Goal: Transaction & Acquisition: Purchase product/service

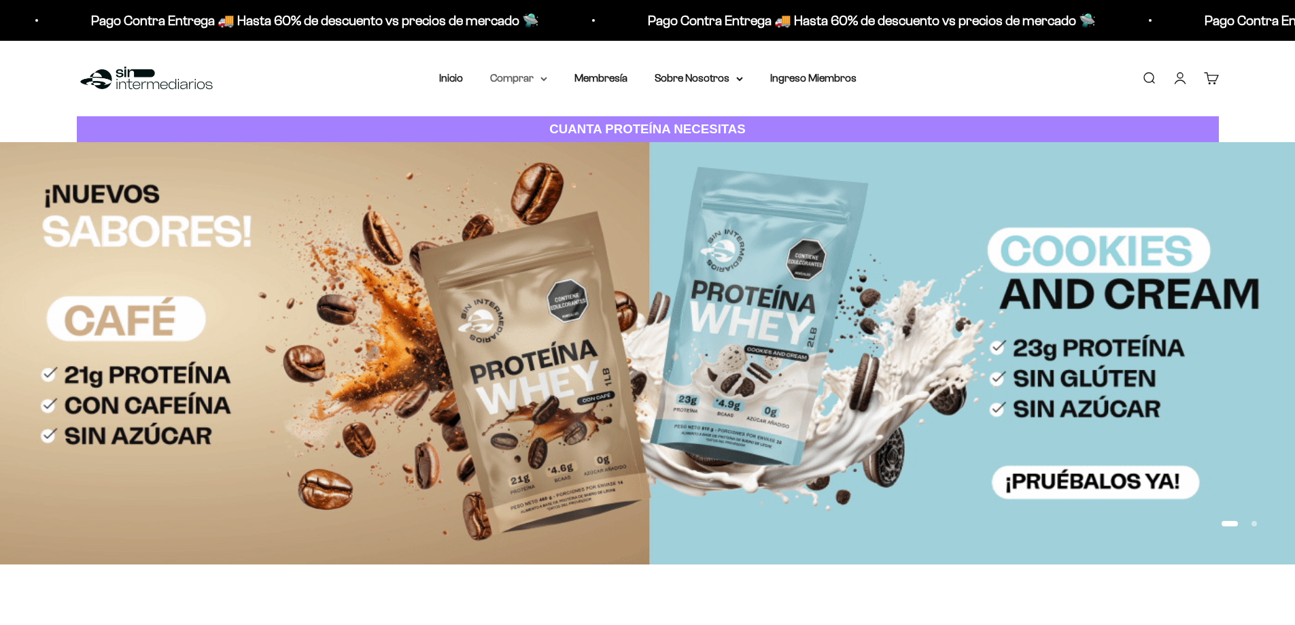
click at [518, 75] on summary "Comprar" at bounding box center [518, 78] width 57 height 18
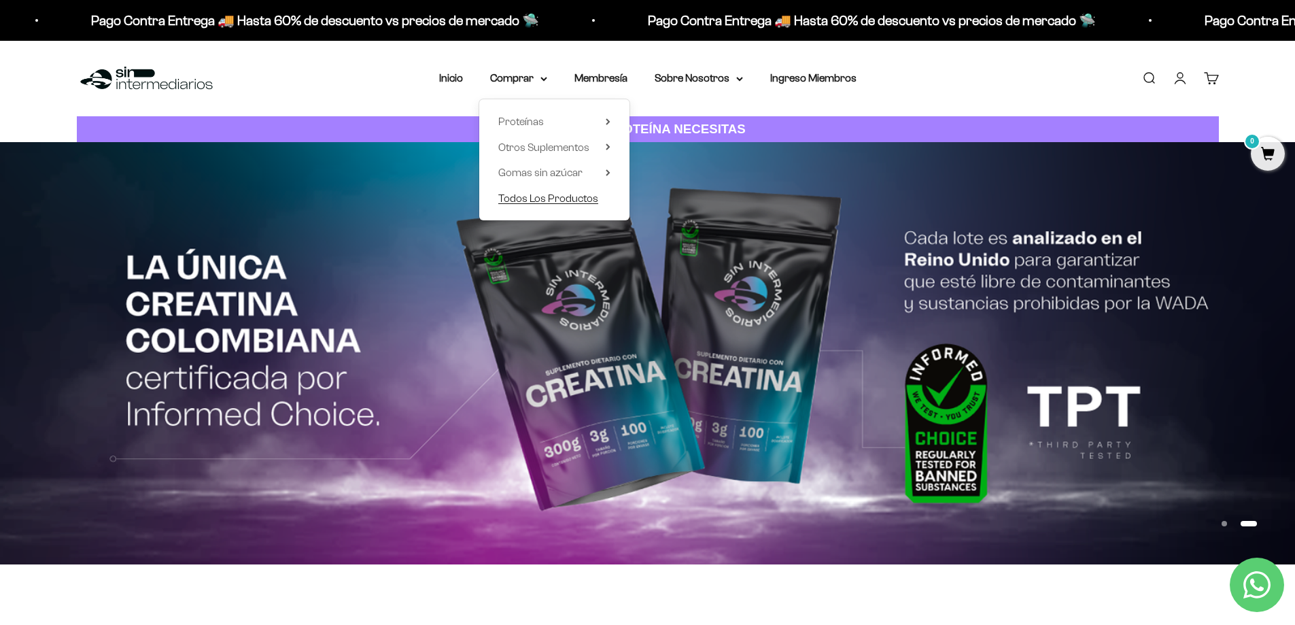
click at [589, 200] on span "Todos Los Productos" at bounding box center [548, 198] width 100 height 12
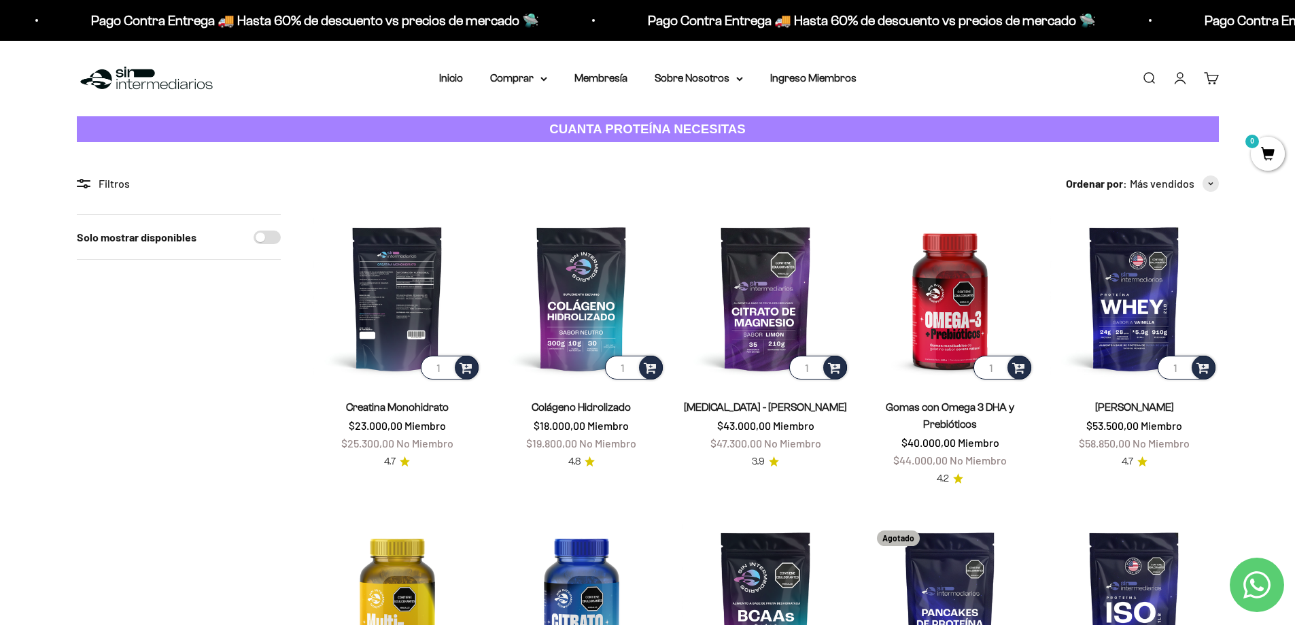
click at [410, 330] on img at bounding box center [397, 298] width 168 height 168
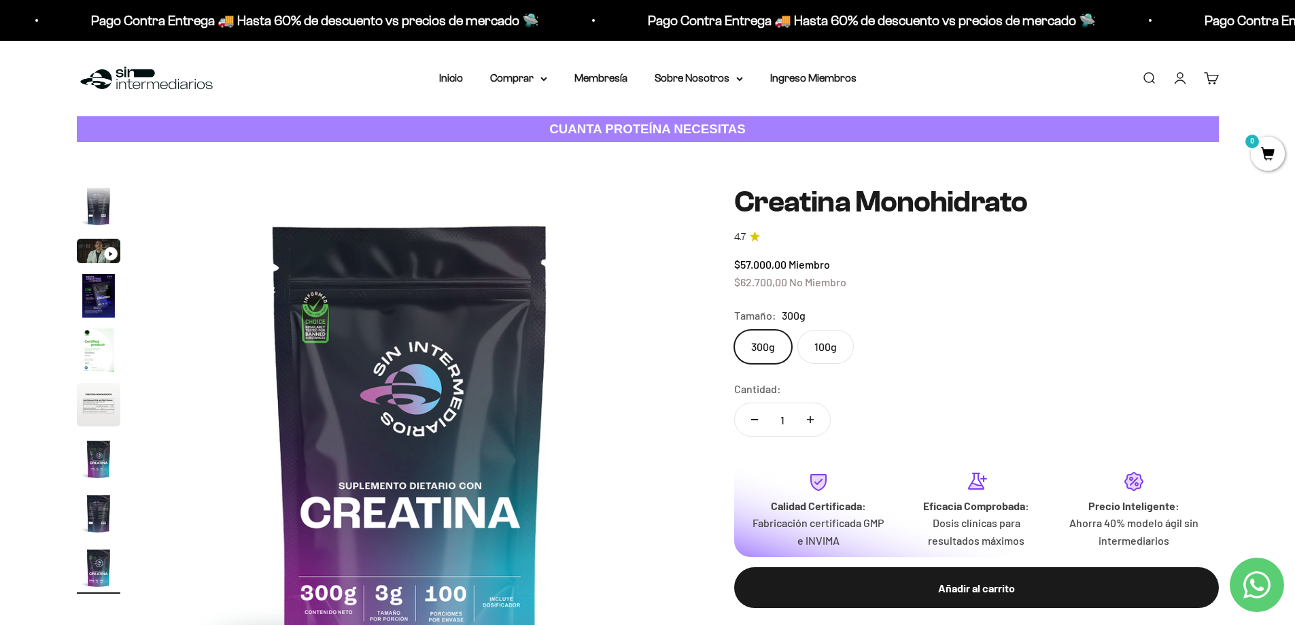
scroll to position [0, 4260]
click at [611, 401] on img at bounding box center [411, 444] width 516 height 516
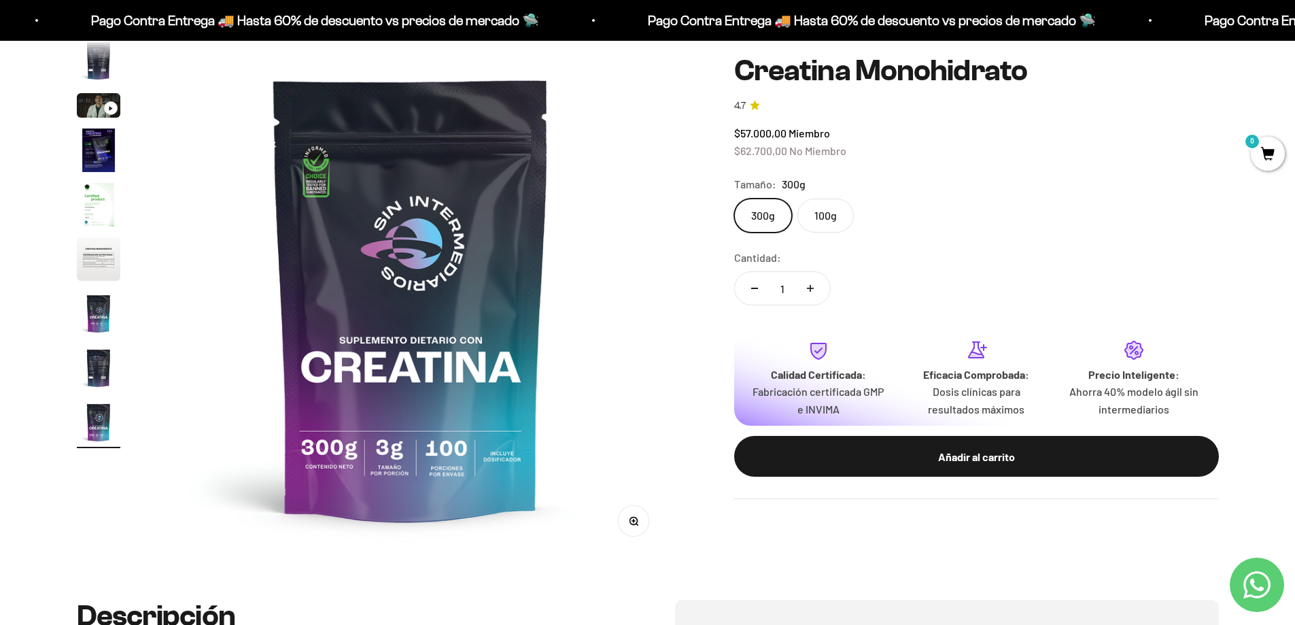
scroll to position [68, 0]
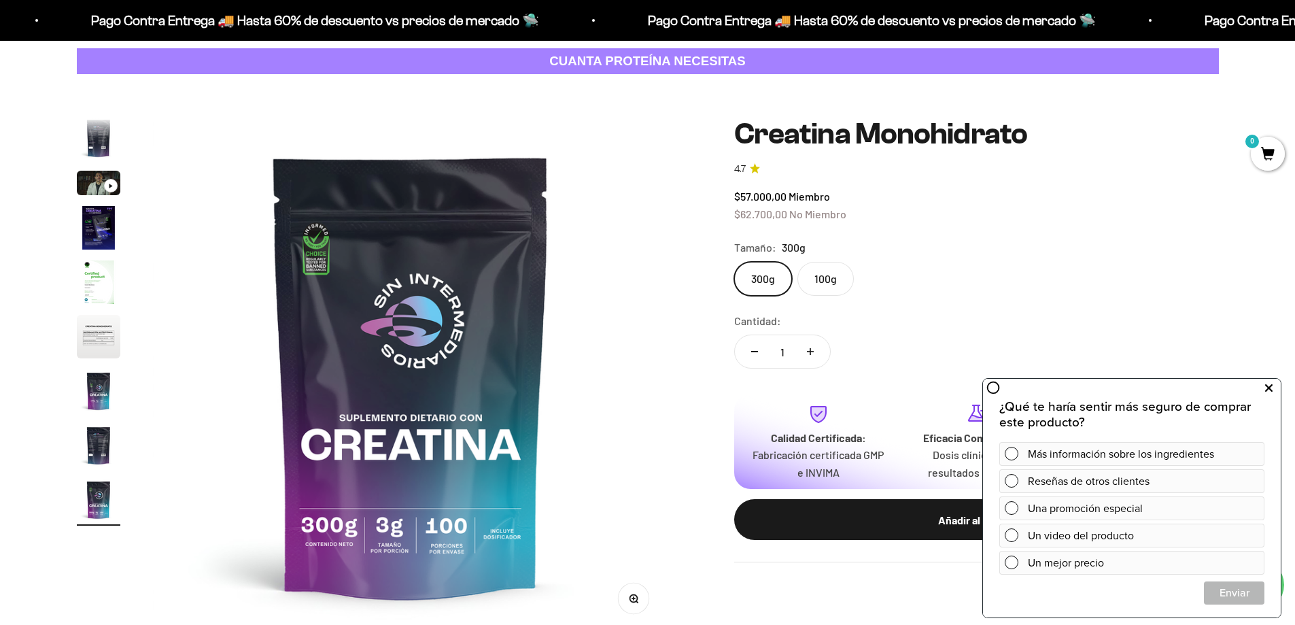
click at [1268, 388] on icon at bounding box center [1268, 388] width 7 height 18
